Goal: Check status: Check status

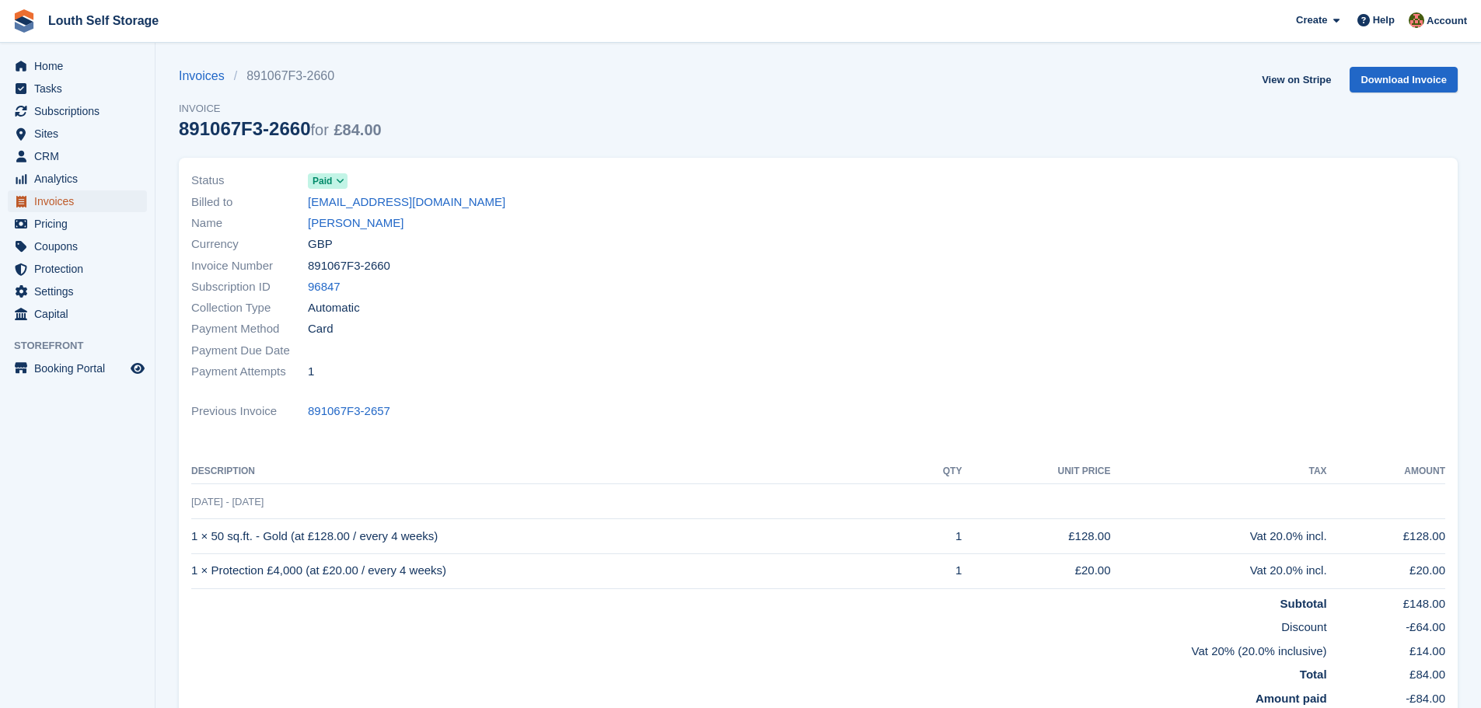
click at [54, 197] on span "Invoices" at bounding box center [80, 202] width 93 height 22
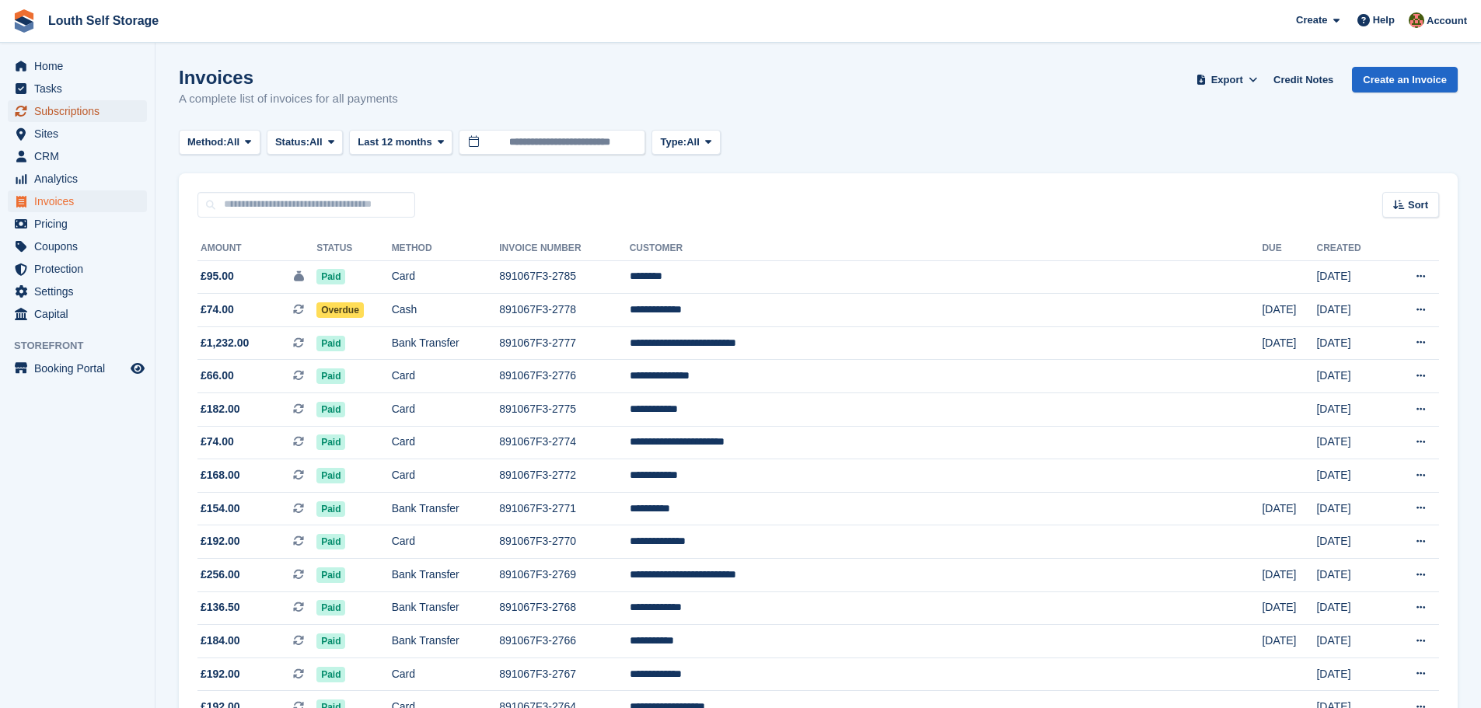
click at [60, 117] on span "Subscriptions" at bounding box center [80, 111] width 93 height 22
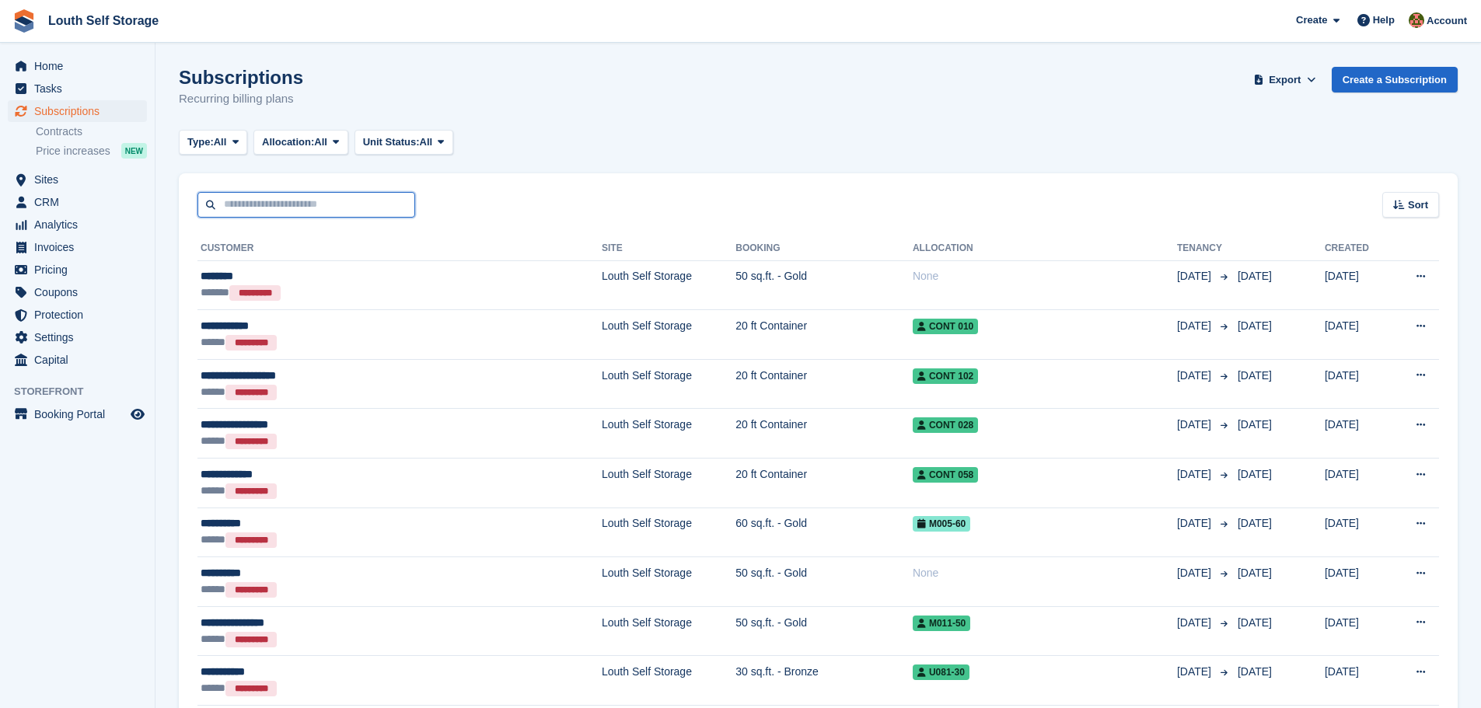
click at [278, 202] on input "text" at bounding box center [307, 205] width 218 height 26
type input "*****"
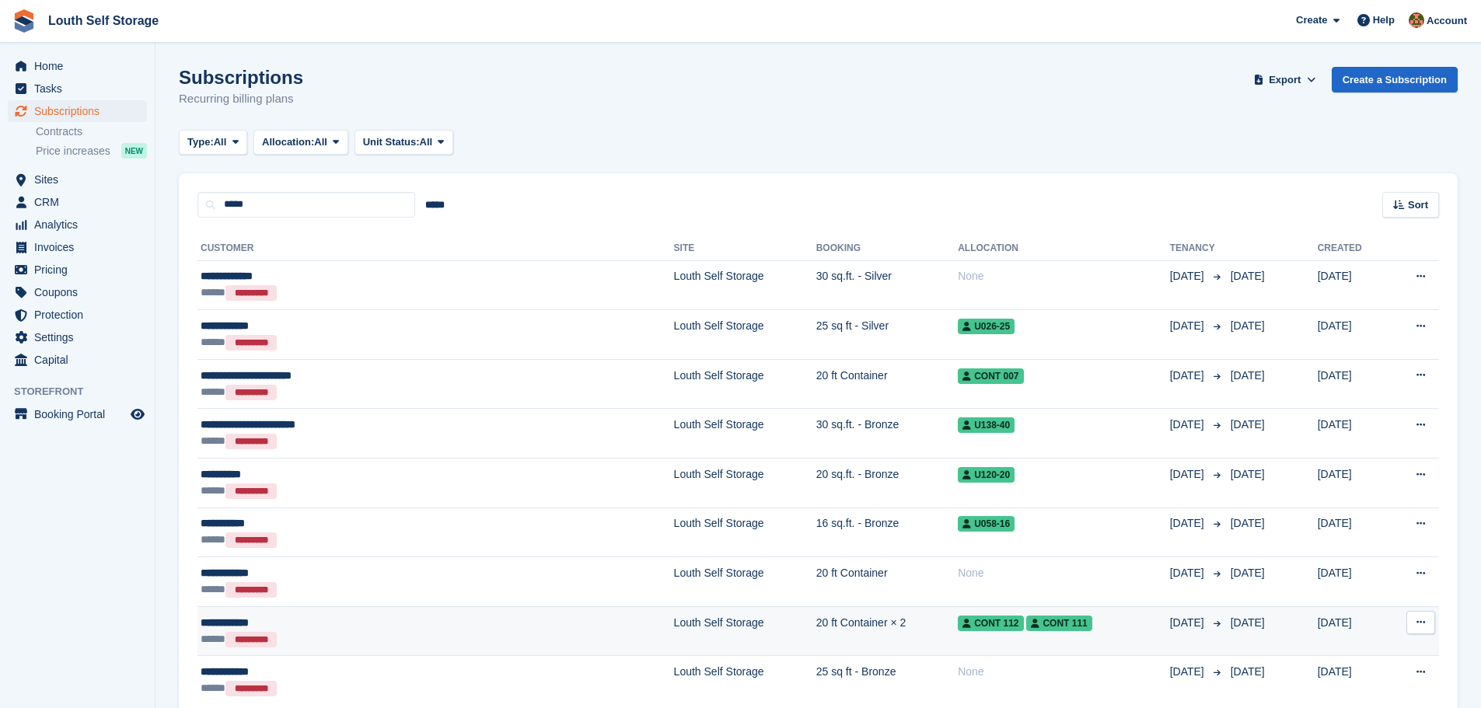
click at [674, 631] on td "Louth Self Storage" at bounding box center [745, 632] width 142 height 50
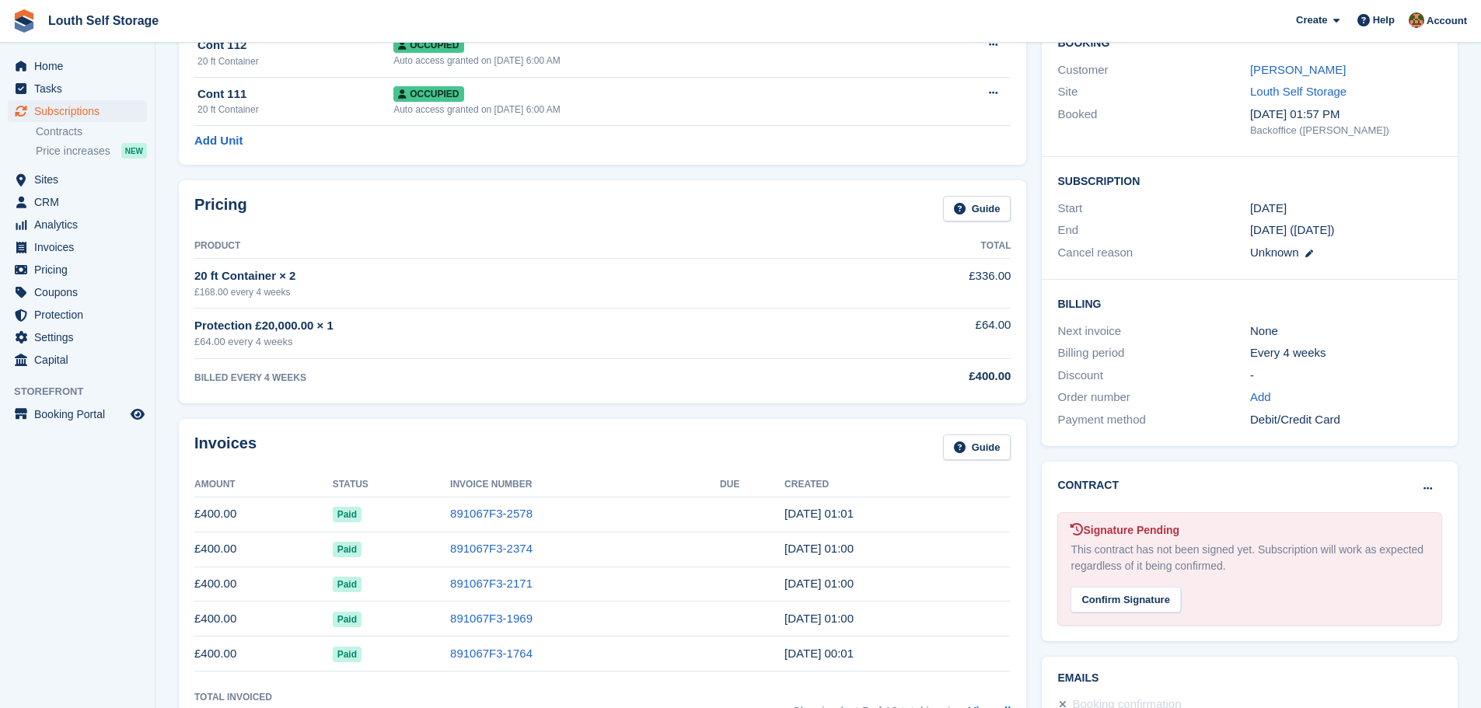
scroll to position [156, 0]
click at [485, 518] on link "891067F3-2578" at bounding box center [491, 512] width 82 height 13
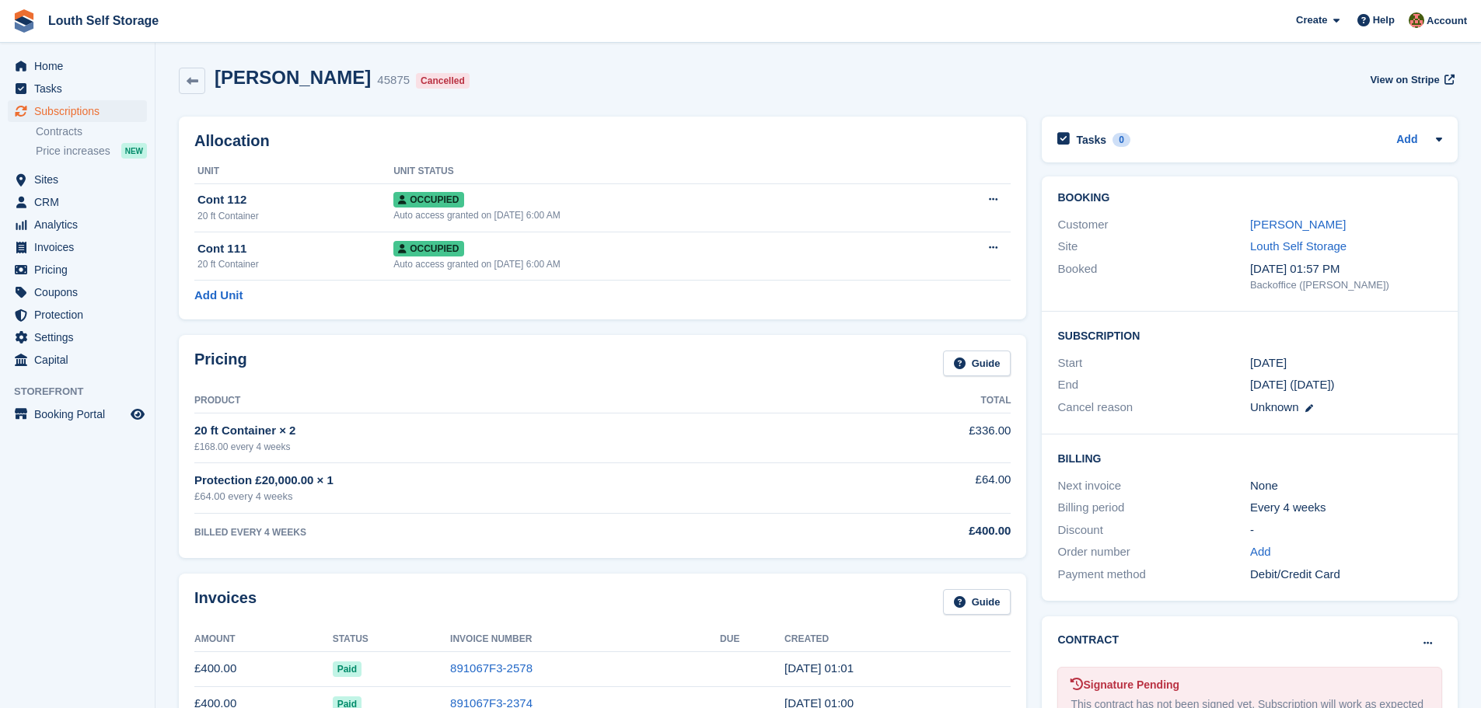
scroll to position [156, 0]
